Goal: Task Accomplishment & Management: Manage account settings

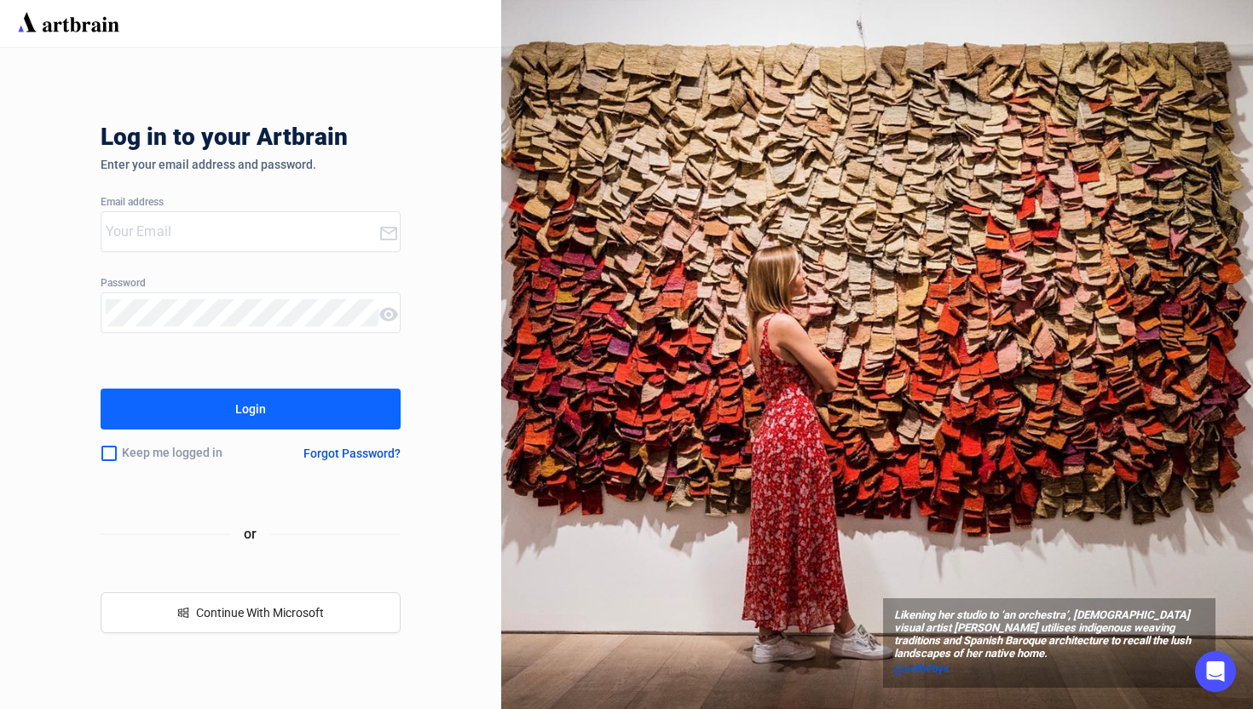
type input "[EMAIL_ADDRESS][DOMAIN_NAME]"
click at [258, 395] on div "Login" at bounding box center [250, 408] width 31 height 27
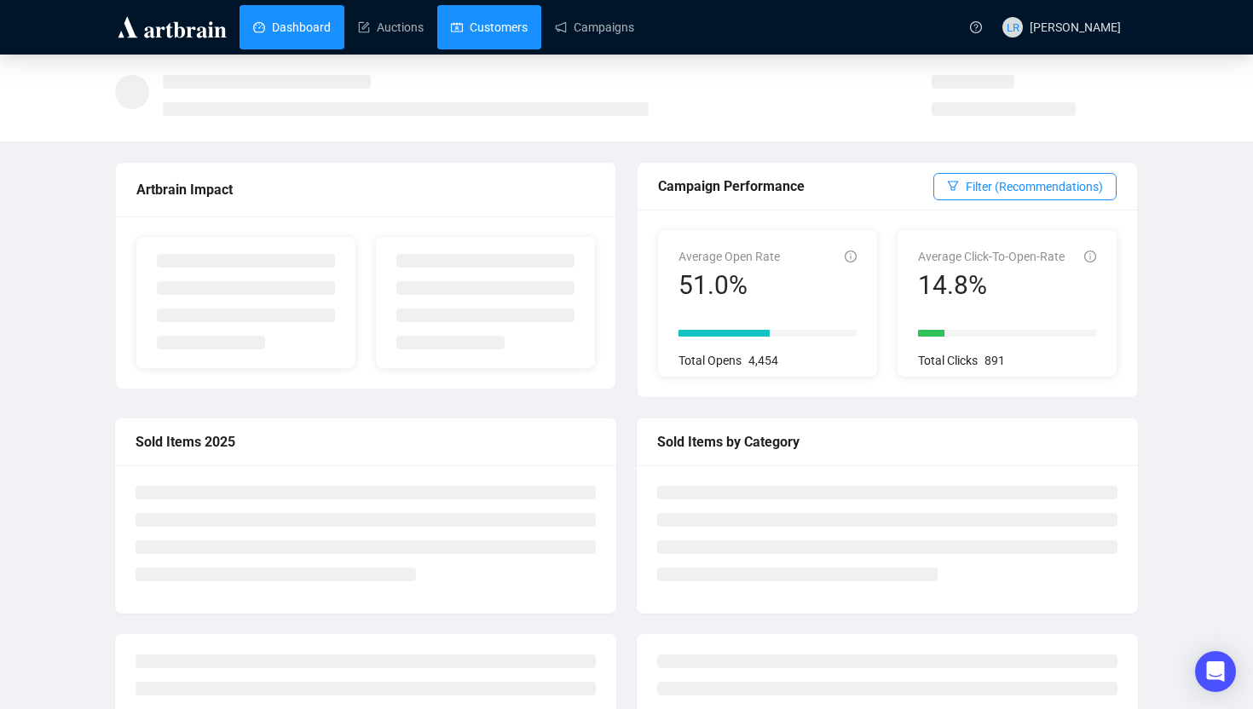
click at [485, 28] on link "Customers" at bounding box center [489, 27] width 77 height 44
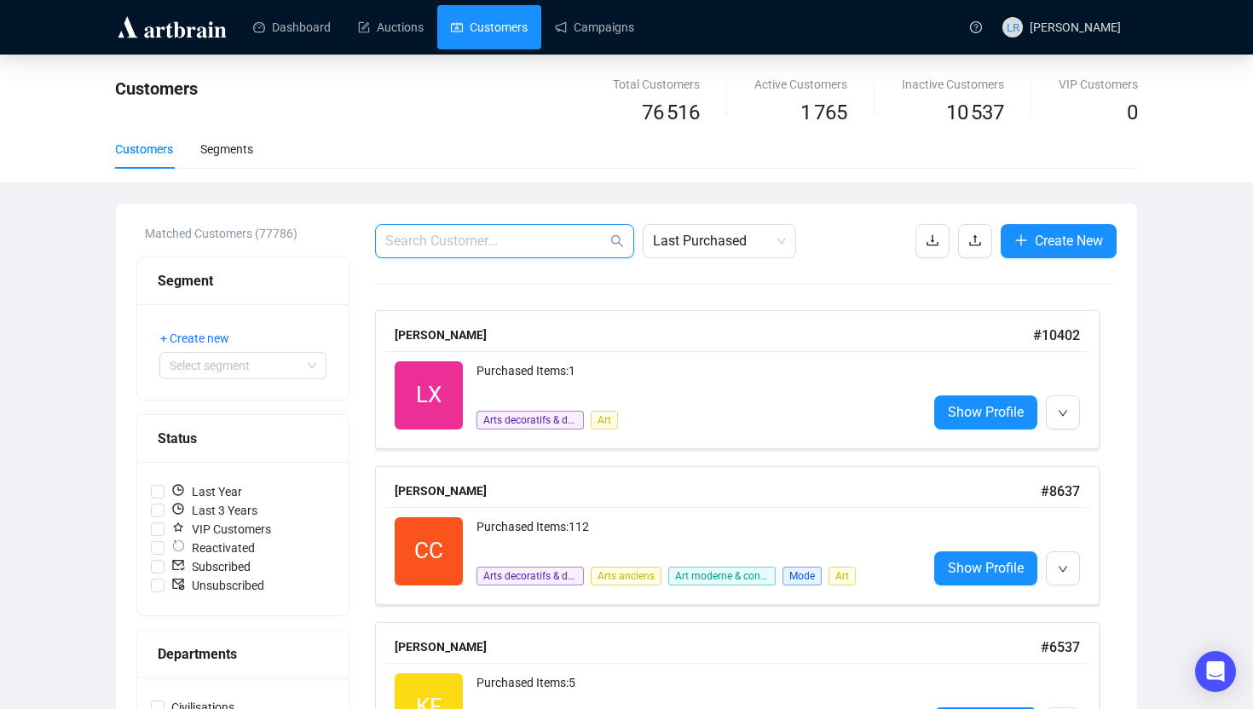
click at [522, 236] on input "text" at bounding box center [496, 241] width 222 height 20
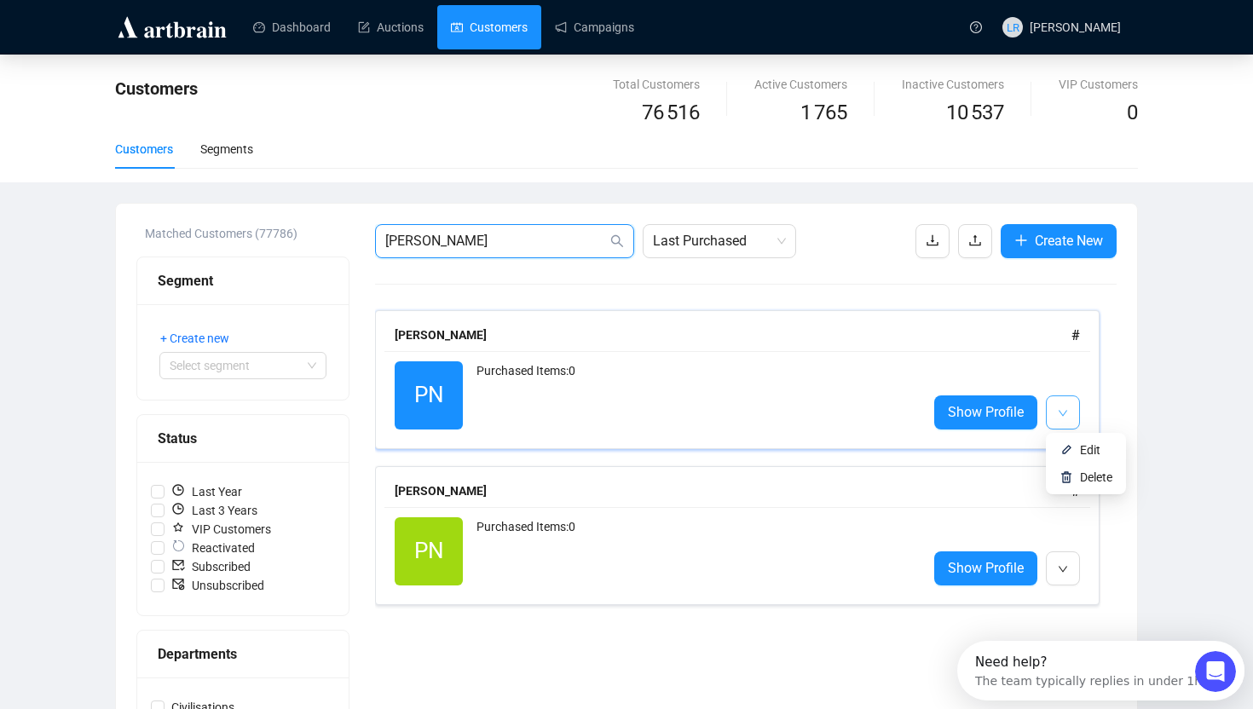
type input "[PERSON_NAME]"
click at [1063, 412] on icon "down" at bounding box center [1062, 413] width 10 height 10
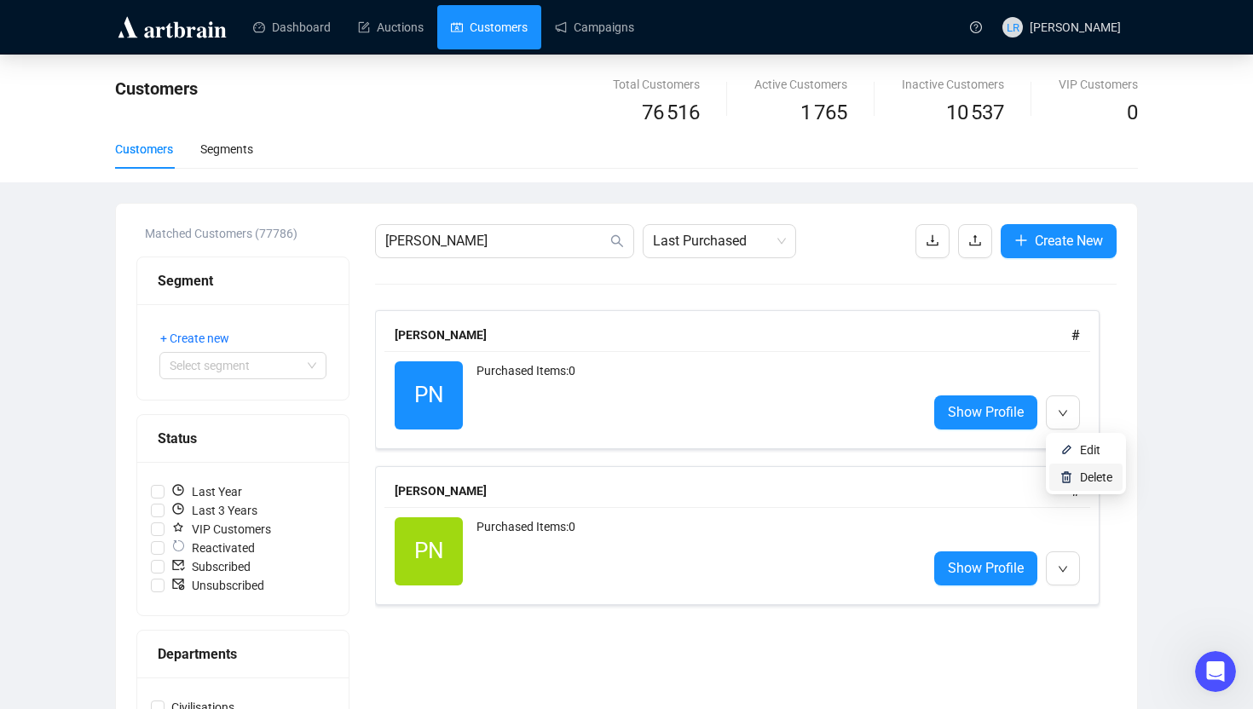
click at [1084, 475] on span "Delete" at bounding box center [1096, 477] width 32 height 14
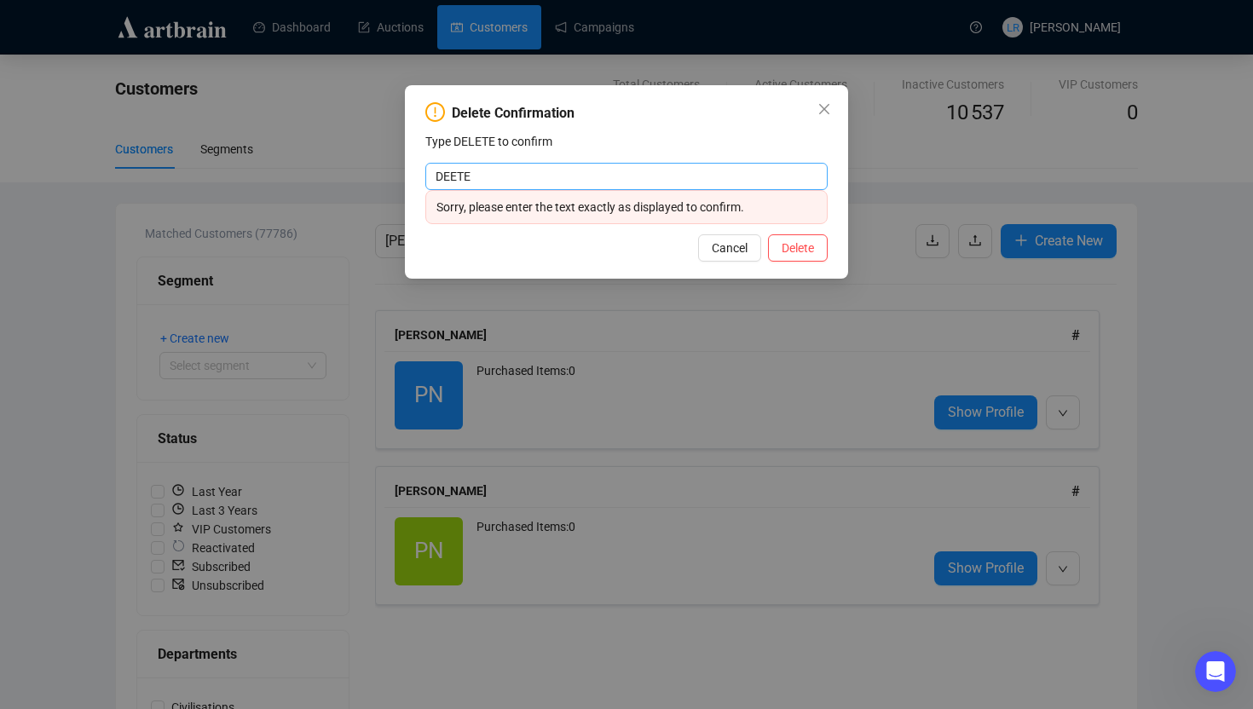
click at [448, 176] on input "DEETE" at bounding box center [626, 176] width 402 height 27
type input "DELETE"
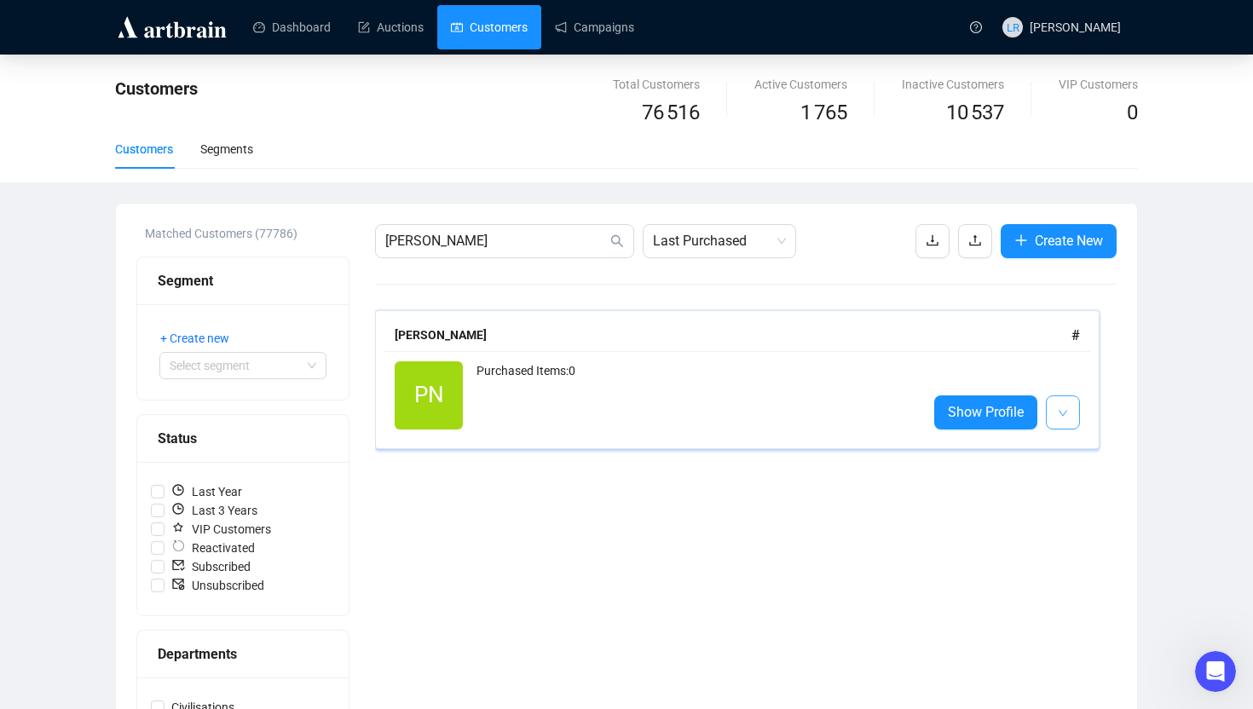
click at [1074, 406] on button "button" at bounding box center [1063, 412] width 34 height 34
click at [1089, 481] on span "Delete" at bounding box center [1096, 477] width 32 height 14
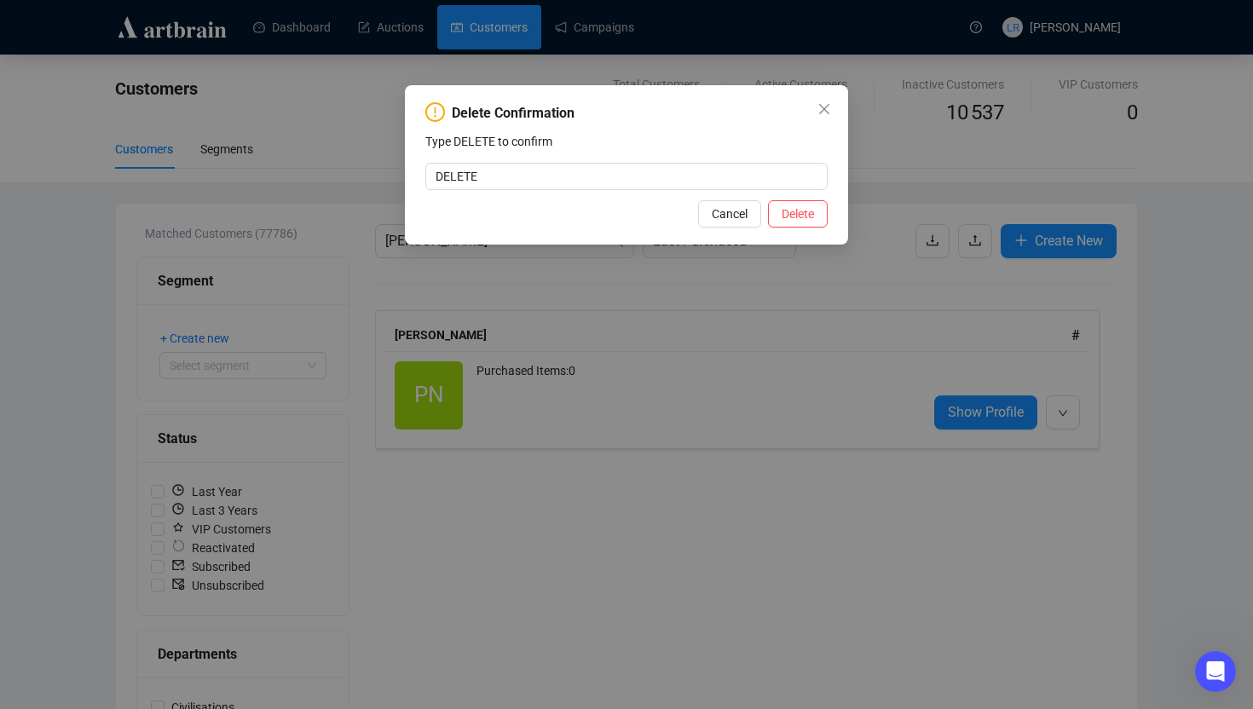
type input "DELETE"
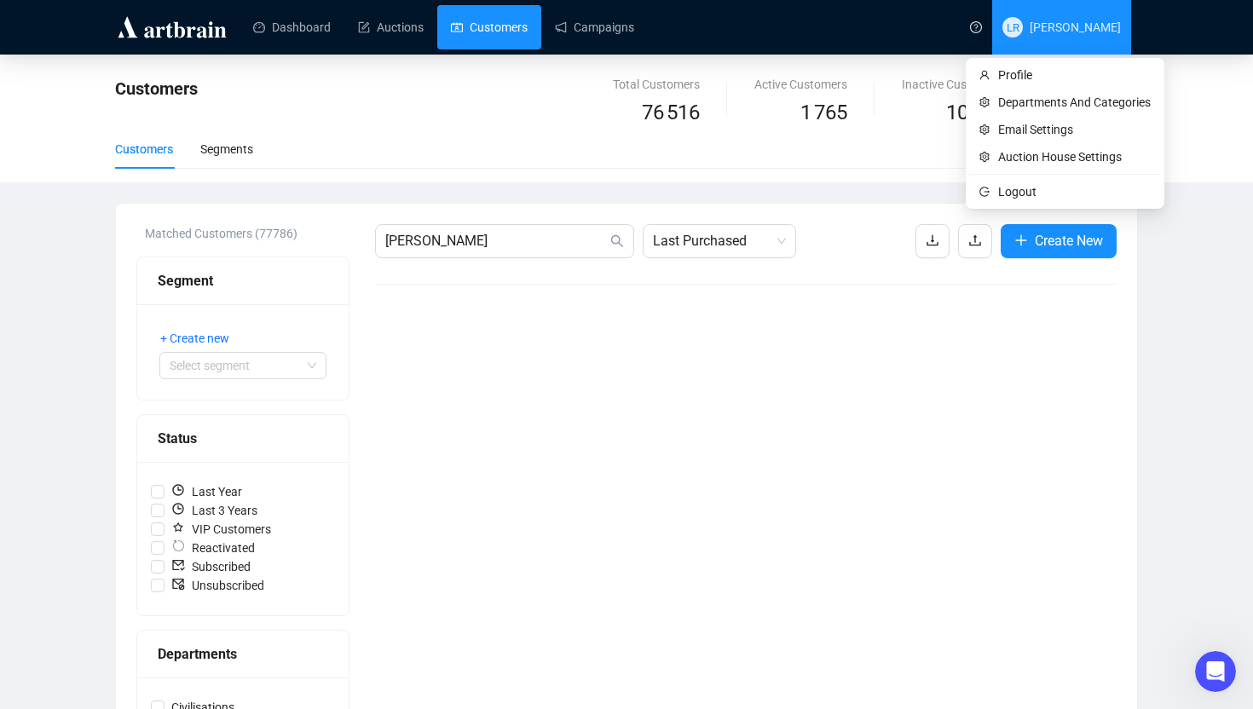
click at [1045, 26] on span "[PERSON_NAME]" at bounding box center [1074, 27] width 91 height 14
click at [1052, 189] on span "Logout" at bounding box center [1074, 191] width 153 height 19
